Goal: Communication & Community: Ask a question

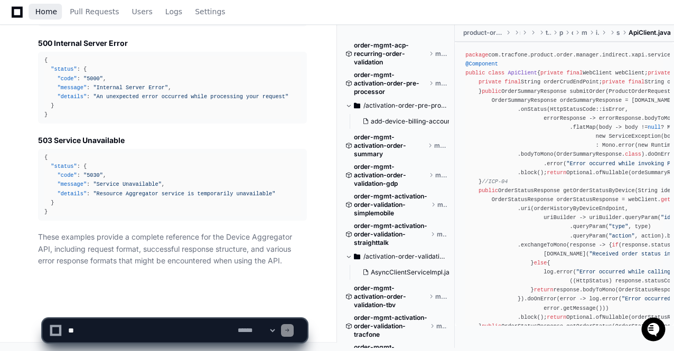
click at [44, 8] on span "Home" at bounding box center [46, 11] width 22 height 6
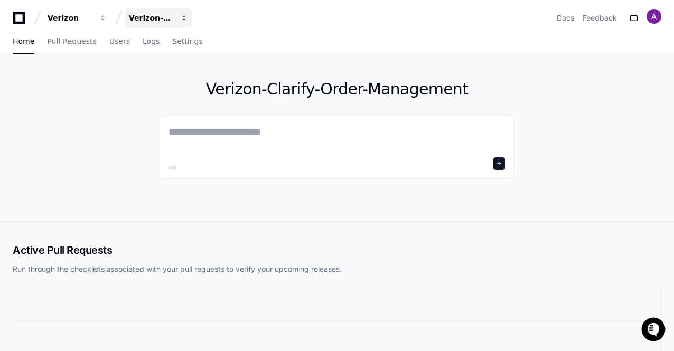
click at [107, 20] on span "button" at bounding box center [102, 17] width 7 height 7
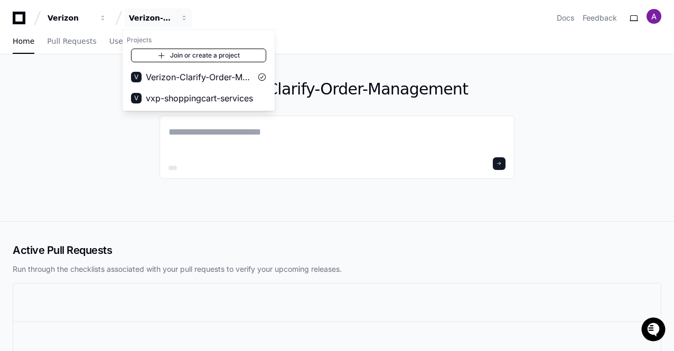
click at [190, 53] on link "Join or create a project" at bounding box center [198, 56] width 135 height 14
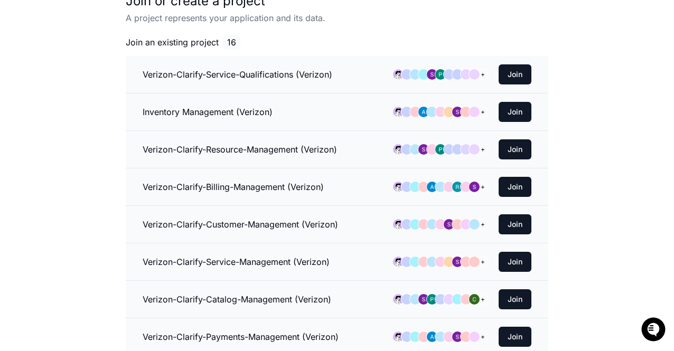
scroll to position [82, 0]
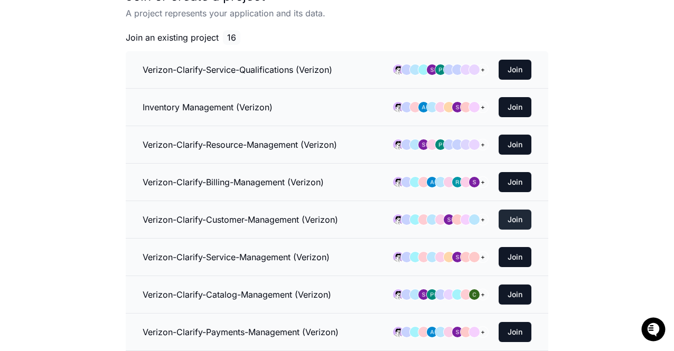
click at [508, 213] on button "Join" at bounding box center [515, 220] width 33 height 20
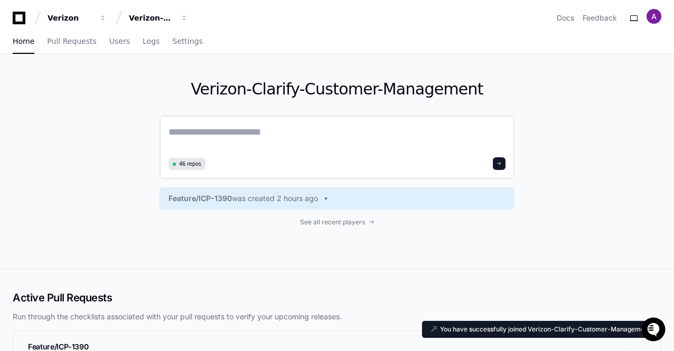
click at [230, 129] on textarea at bounding box center [337, 140] width 337 height 30
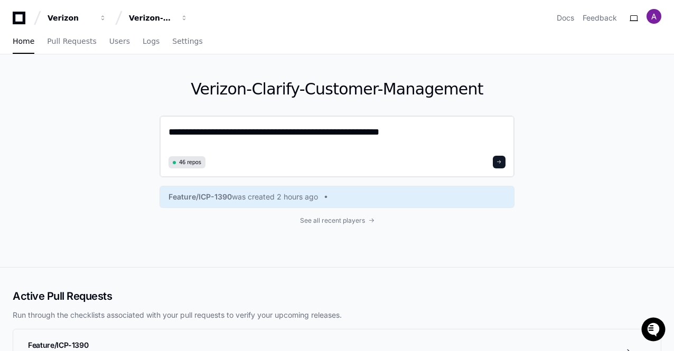
type textarea "**********"
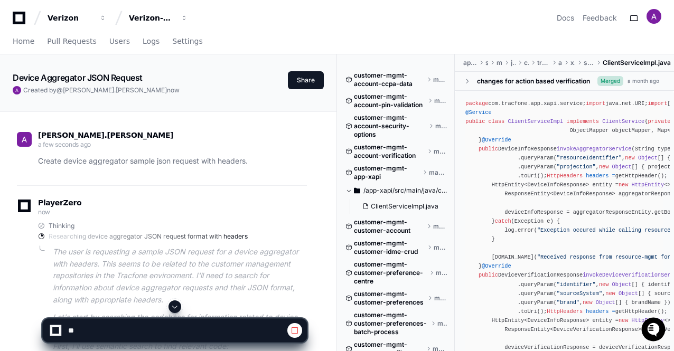
click at [175, 308] on span at bounding box center [175, 307] width 8 height 8
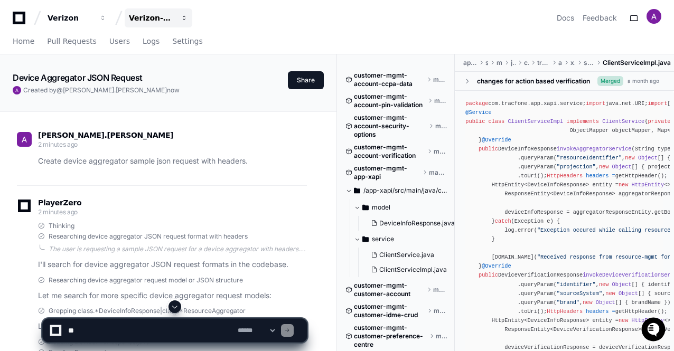
click at [93, 20] on div "Verizon-Clarify-Customer-Management" at bounding box center [70, 18] width 45 height 11
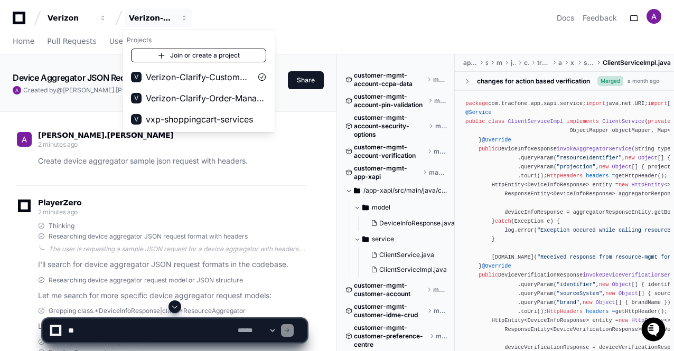
click at [181, 53] on link "Join or create a project" at bounding box center [198, 56] width 135 height 14
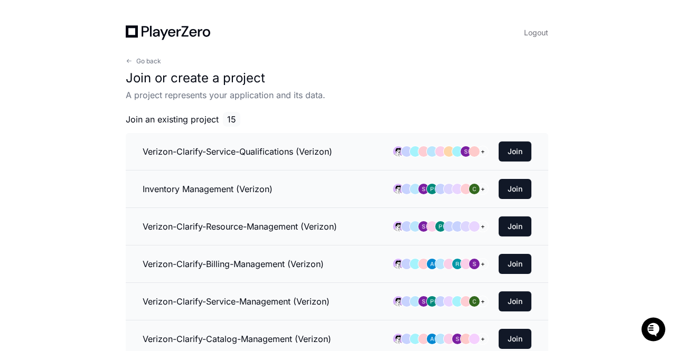
click at [129, 59] on span at bounding box center [129, 61] width 6 height 6
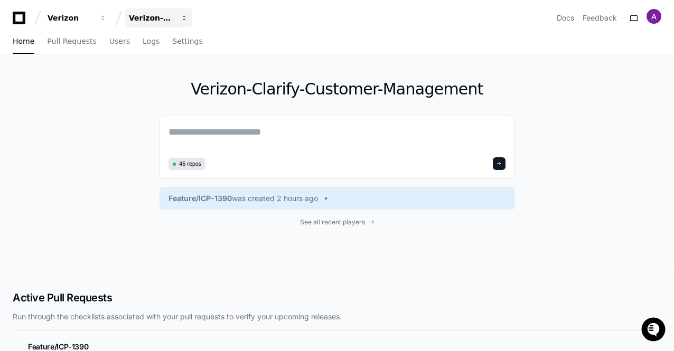
click at [93, 22] on div "Verizon-Clarify-Customer-Management" at bounding box center [70, 18] width 45 height 11
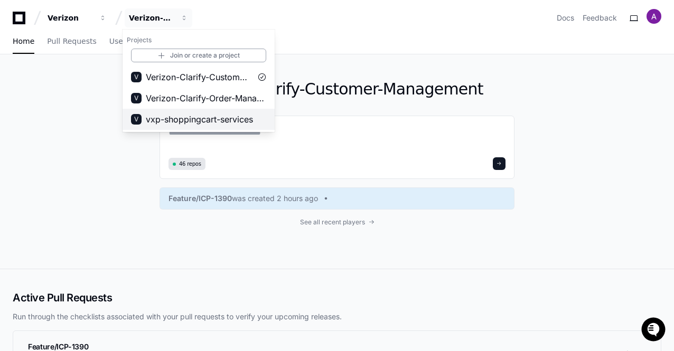
click at [177, 118] on span "vxp-shoppingcart-services" at bounding box center [199, 119] width 107 height 13
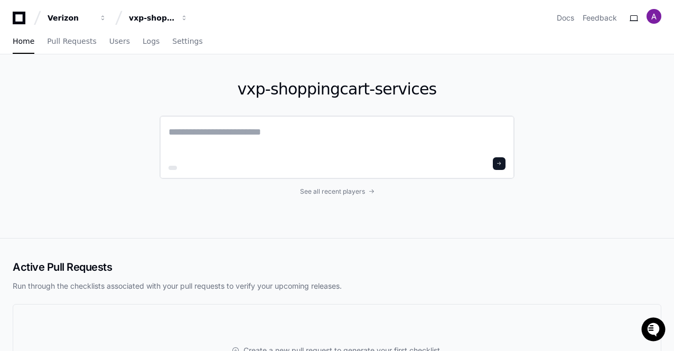
click at [235, 126] on textarea at bounding box center [337, 140] width 337 height 30
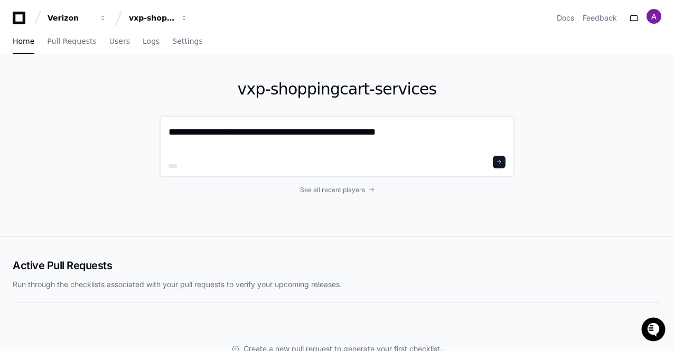
type textarea "**********"
